Goal: Transaction & Acquisition: Obtain resource

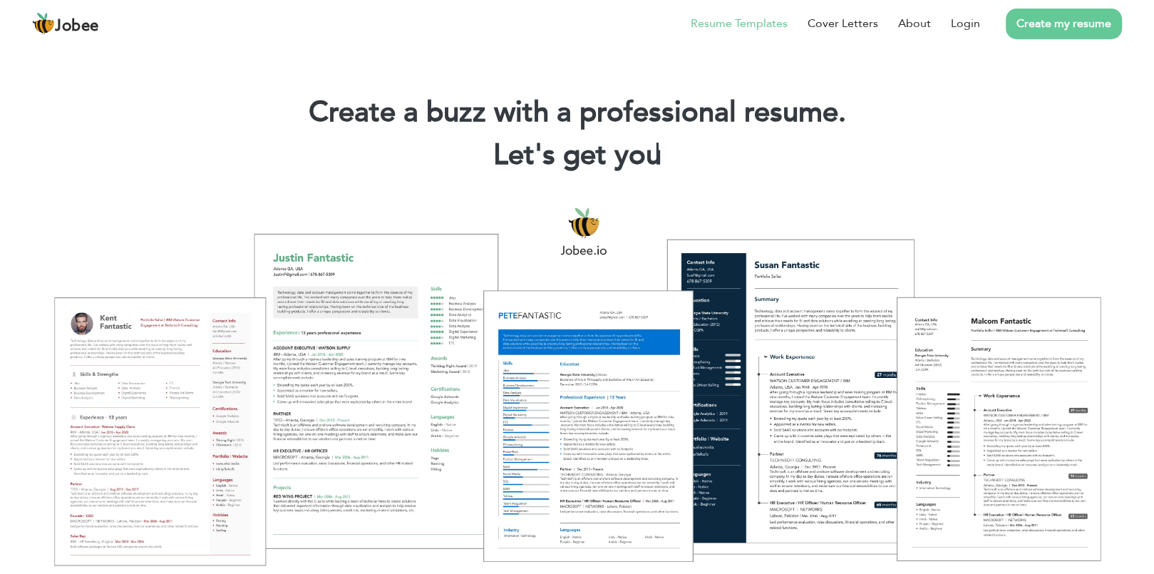
click at [714, 28] on link "Resume Templates" at bounding box center [739, 23] width 97 height 17
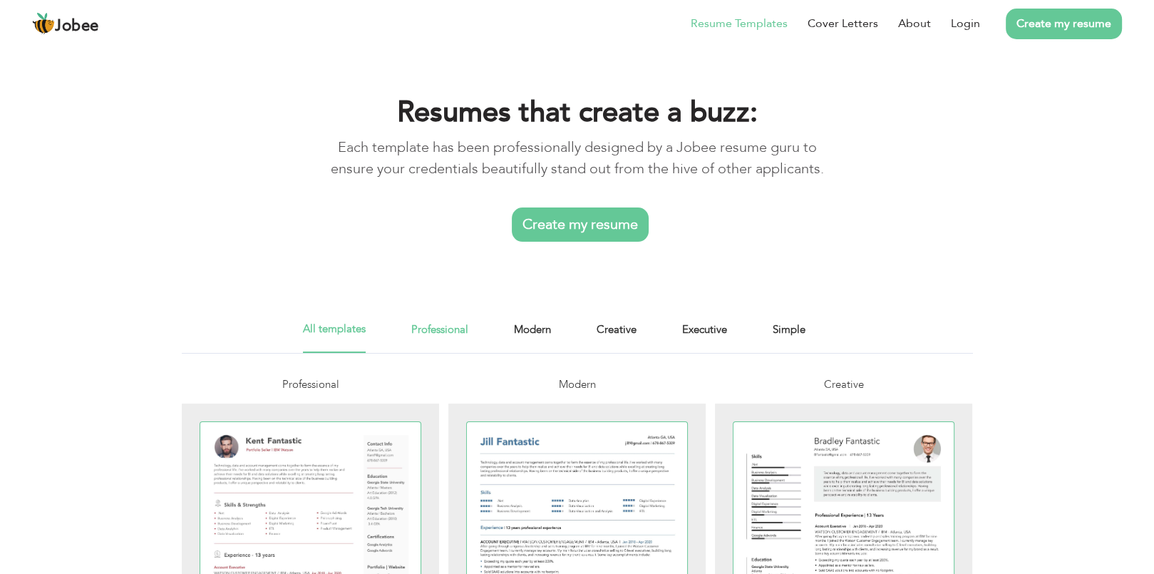
click at [453, 329] on link "Professional" at bounding box center [439, 337] width 57 height 32
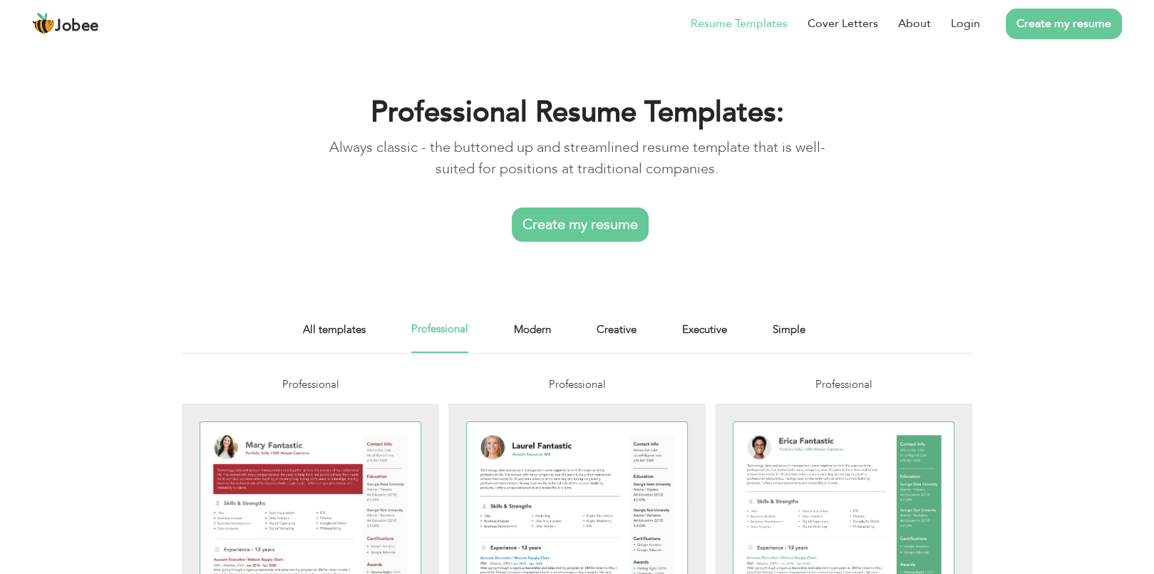
click at [813, 146] on p "Always classic - the buttoned up and streamlined resume template that is well-s…" at bounding box center [577, 158] width 509 height 43
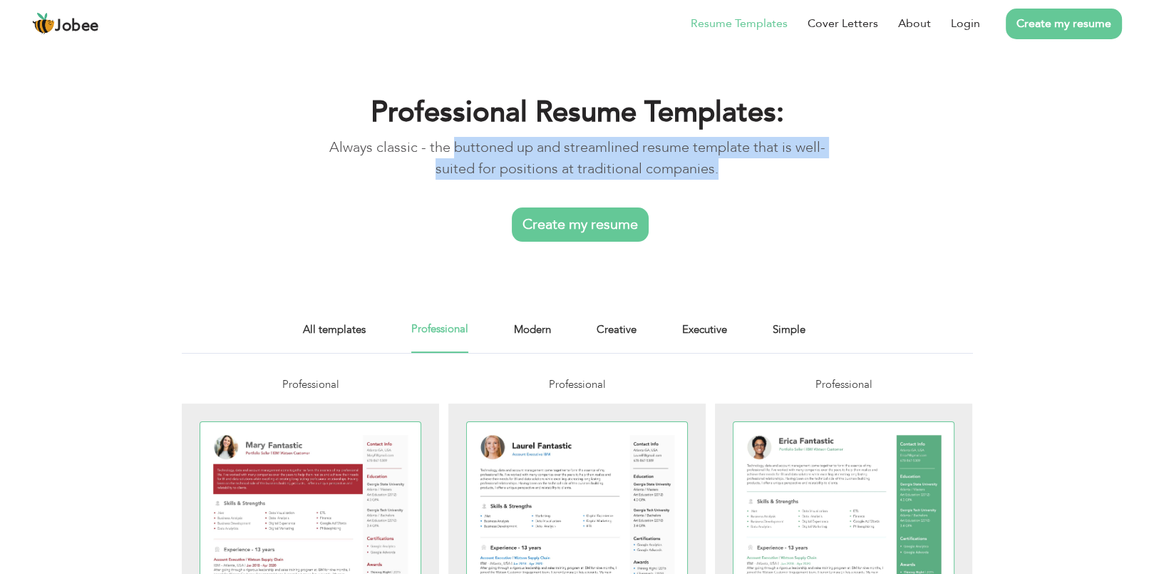
click at [813, 146] on p "Always classic - the buttoned up and streamlined resume template that is well-s…" at bounding box center [577, 158] width 509 height 43
click at [830, 24] on link "Cover Letters" at bounding box center [842, 23] width 71 height 17
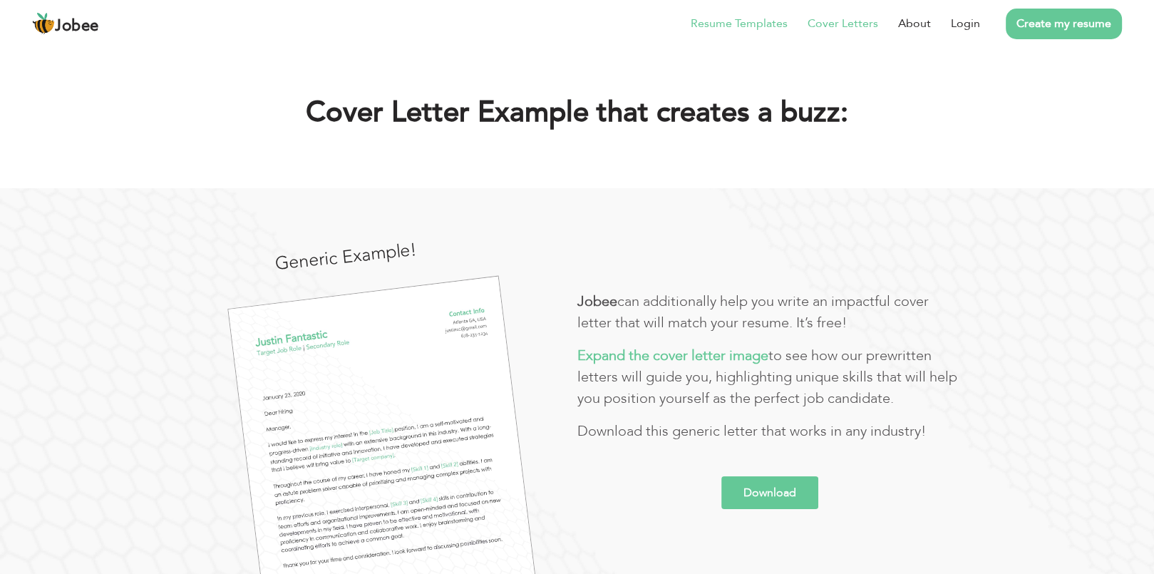
click at [731, 24] on link "Resume Templates" at bounding box center [739, 23] width 97 height 17
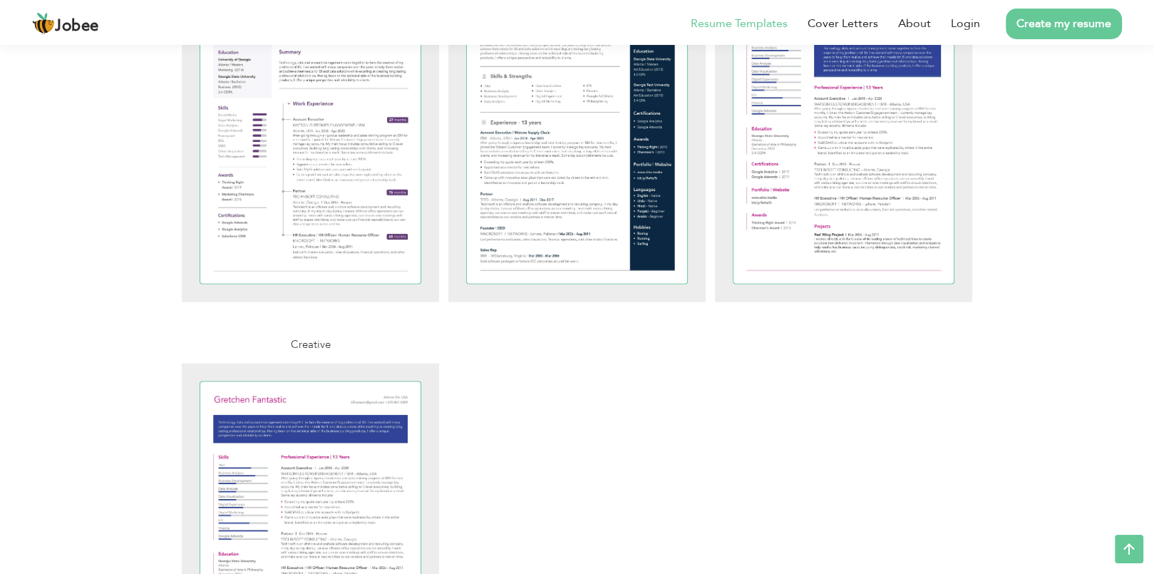
scroll to position [3064, 0]
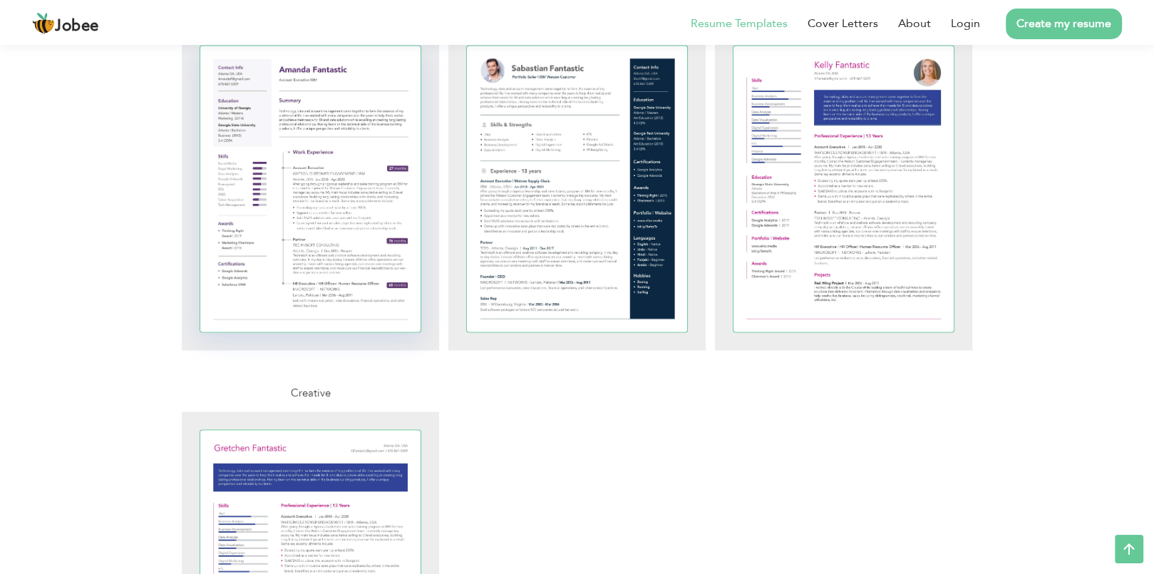
click at [385, 220] on div at bounding box center [310, 189] width 221 height 286
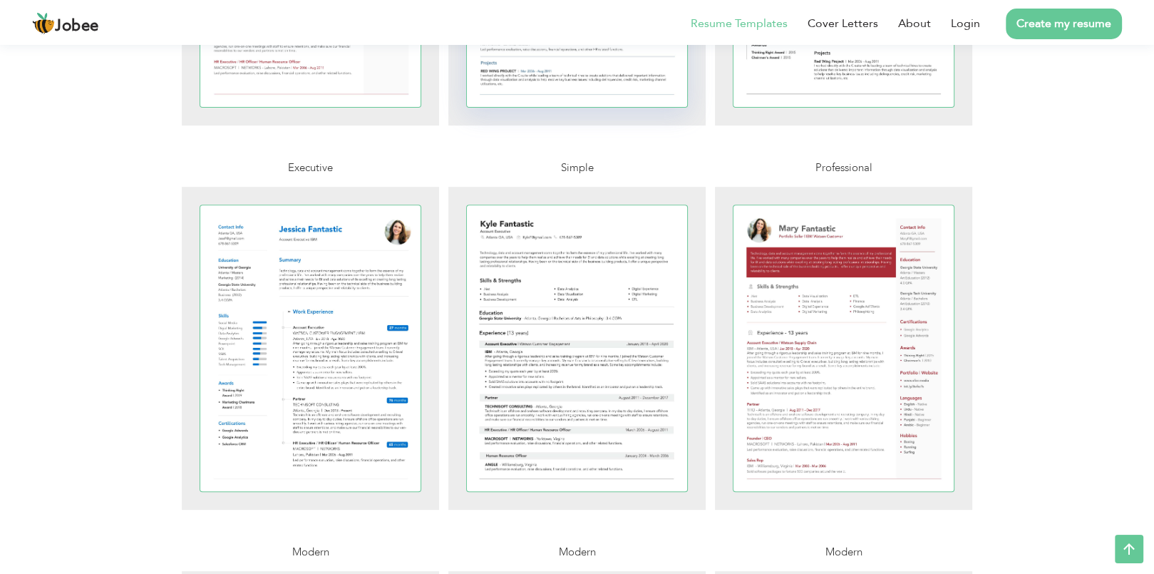
scroll to position [570, 0]
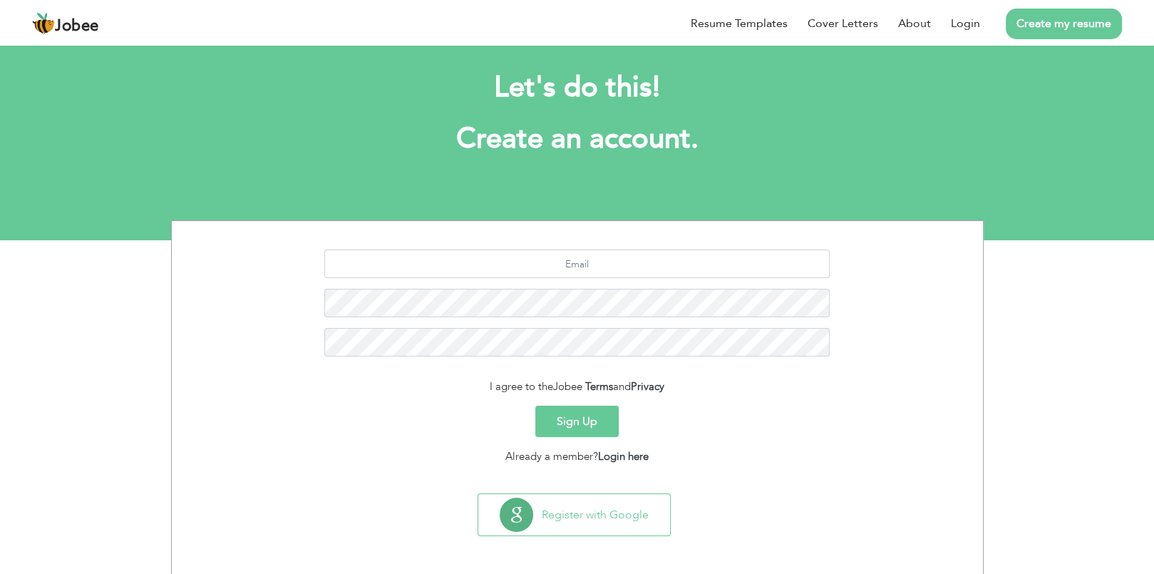
scroll to position [16, 0]
